Goal: Check status: Check status

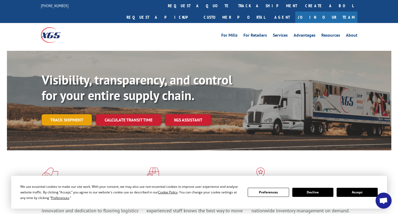
click at [79, 114] on link "Track shipment" at bounding box center [67, 119] width 50 height 11
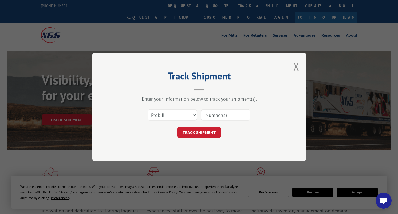
click at [223, 116] on input at bounding box center [225, 115] width 49 height 11
paste input "17622566"
type input "17622566"
click at [200, 131] on button "TRACK SHIPMENT" at bounding box center [199, 132] width 44 height 11
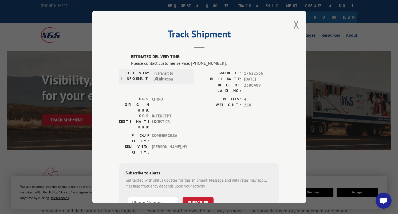
type input "+1 (___) ___-____"
click at [149, 197] on input "+1 (___) ___-____" at bounding box center [153, 202] width 51 height 11
click at [199, 197] on button "SUBSCRIBE" at bounding box center [198, 202] width 31 height 11
click at [157, 197] on input "+1 (___) ___-____" at bounding box center [153, 202] width 51 height 11
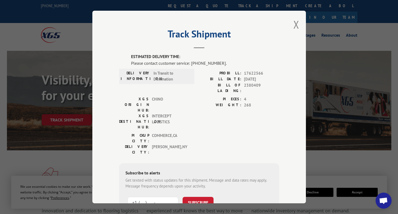
click at [142, 197] on input "+1 (___) ___-____" at bounding box center [153, 202] width 51 height 11
type input "[PHONE_NUMBER]"
click at [199, 197] on button "SUBSCRIBE" at bounding box center [198, 202] width 31 height 11
click at [294, 25] on button "Close modal" at bounding box center [297, 24] width 6 height 14
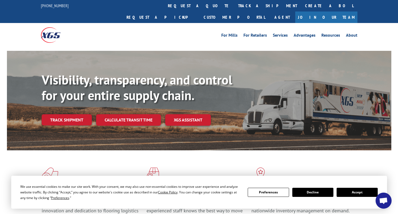
click at [355, 193] on button "Accept" at bounding box center [357, 192] width 41 height 9
